Goal: Entertainment & Leisure: Consume media (video, audio)

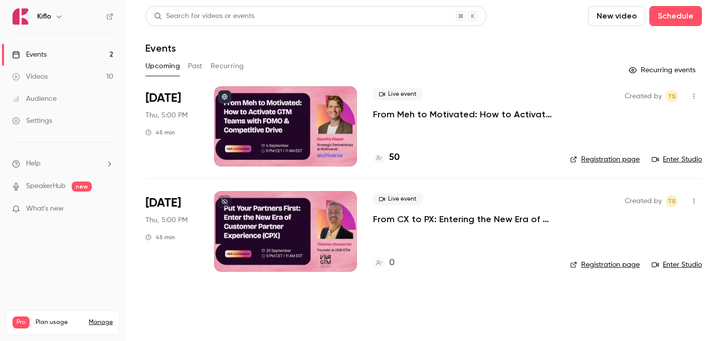
click at [70, 74] on link "Videos 10" at bounding box center [62, 77] width 125 height 22
